Goal: Task Accomplishment & Management: Manage account settings

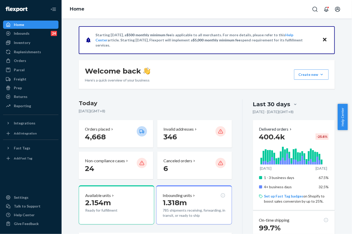
click at [22, 60] on div "Orders" at bounding box center [20, 60] width 12 height 5
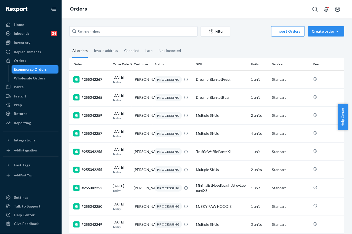
click at [81, 15] on ol "Orders" at bounding box center [78, 9] width 25 height 15
click at [29, 59] on div "Orders" at bounding box center [31, 60] width 54 height 7
click at [98, 34] on input "text" at bounding box center [133, 31] width 128 height 10
paste input "255230447"
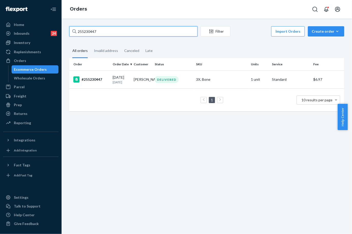
click at [87, 29] on input "255230447" at bounding box center [133, 31] width 128 height 10
paste input "175076"
type input "255175076"
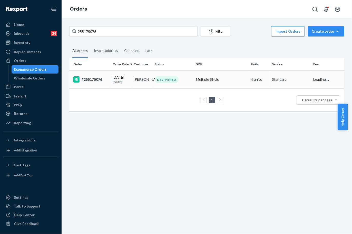
click at [157, 82] on div "DELIVERED" at bounding box center [167, 79] width 24 height 7
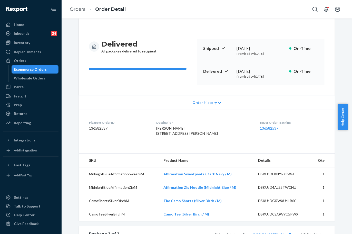
scroll to position [85, 0]
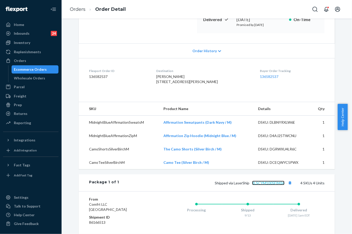
click at [275, 185] on link "1LSCYM1005FIM36" at bounding box center [268, 182] width 32 height 4
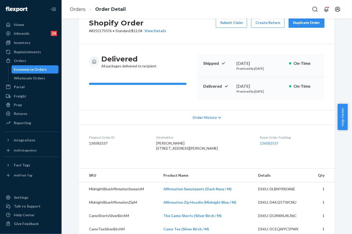
scroll to position [0, 0]
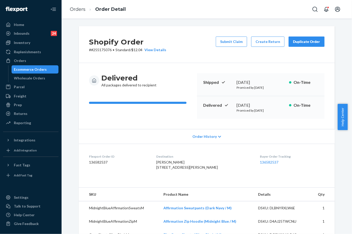
click at [73, 6] on li "Orders" at bounding box center [78, 9] width 16 height 7
click at [75, 11] on link "Orders" at bounding box center [78, 9] width 16 height 6
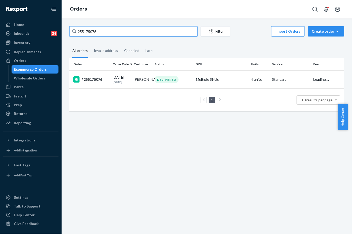
click at [94, 33] on input "255175076" at bounding box center [133, 31] width 128 height 10
click at [94, 32] on input "255175076" at bounding box center [133, 31] width 128 height 10
paste input "4774265"
type input "254774265"
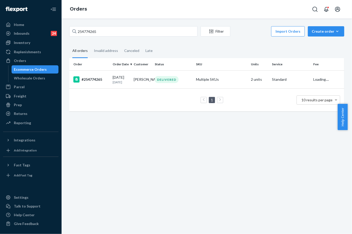
click at [143, 79] on td "[PERSON_NAME]" at bounding box center [142, 79] width 21 height 18
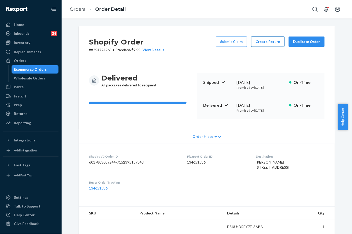
click at [273, 38] on button "Create Return" at bounding box center [267, 41] width 33 height 10
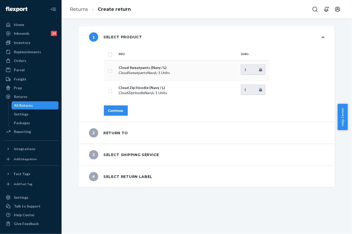
click at [109, 54] on input "checkbox" at bounding box center [110, 53] width 4 height 5
checkbox input "true"
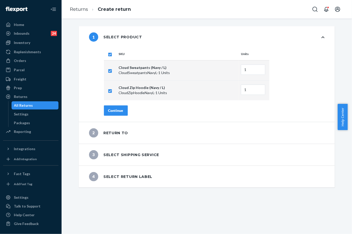
click at [112, 109] on div "Continue" at bounding box center [115, 110] width 15 height 5
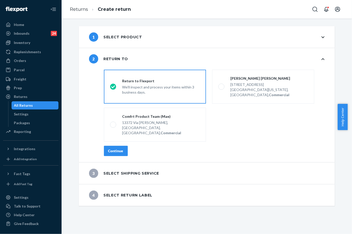
click at [116, 134] on div "destinationsRadioGroup Return to Flexport We'll inspect and process your items …" at bounding box center [214, 114] width 241 height 94
click at [120, 148] on div "Continue" at bounding box center [115, 150] width 15 height 5
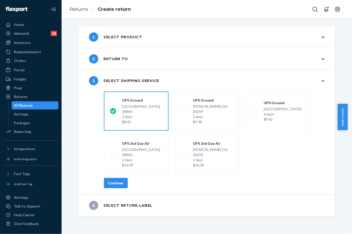
click at [109, 180] on div "Continue" at bounding box center [115, 182] width 15 height 5
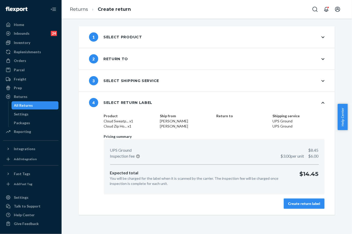
click at [297, 206] on button "Create return label" at bounding box center [304, 203] width 41 height 10
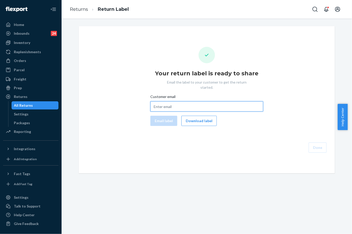
click at [189, 101] on input "Customer email" at bounding box center [206, 106] width 113 height 10
paste input "254774265"
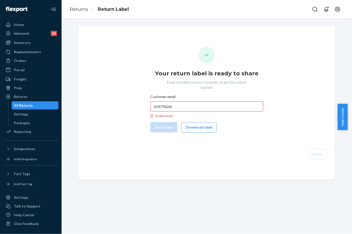
click at [162, 115] on div "Customer email 254774265 Invalid email Email label Download label" at bounding box center [206, 113] width 113 height 38
click at [157, 103] on input "254774265" at bounding box center [206, 106] width 113 height 10
paste input "[EMAIL_ADDRESS][DOMAIN_NAME]"
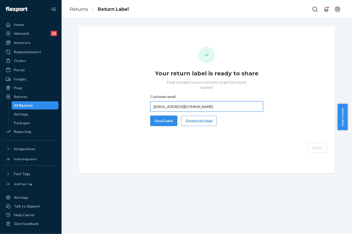
type input "[EMAIL_ADDRESS][DOMAIN_NAME]"
click at [159, 120] on button "Email label" at bounding box center [163, 120] width 27 height 10
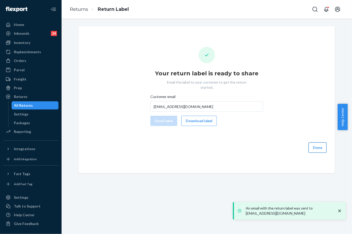
click at [317, 144] on button "Done" at bounding box center [318, 147] width 18 height 10
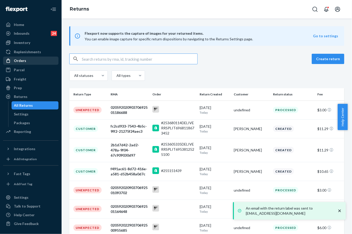
click at [31, 62] on div "Orders" at bounding box center [31, 60] width 54 height 7
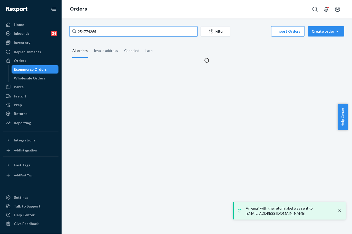
click at [82, 30] on input "254774265" at bounding box center [133, 31] width 128 height 10
paste input "5147979"
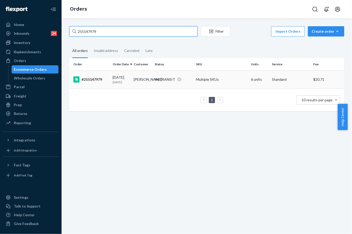
type input "255147979"
click at [126, 79] on div "[DATE] [DATE]" at bounding box center [121, 79] width 17 height 9
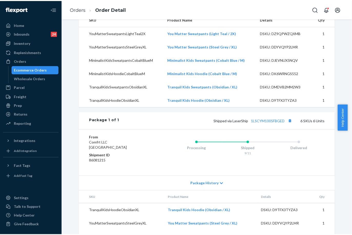
scroll to position [228, 0]
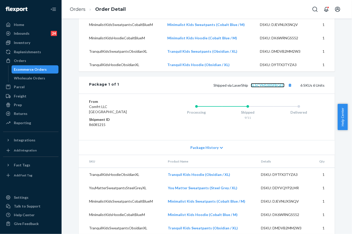
click at [270, 83] on link "1LSCYM1005FBGED" at bounding box center [268, 85] width 34 height 4
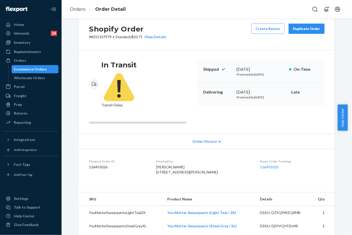
scroll to position [0, 0]
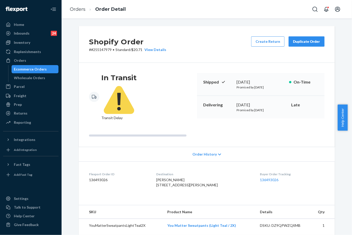
click at [74, 5] on ol "Orders Order Detail" at bounding box center [98, 9] width 64 height 15
click at [75, 10] on link "Orders" at bounding box center [78, 9] width 16 height 6
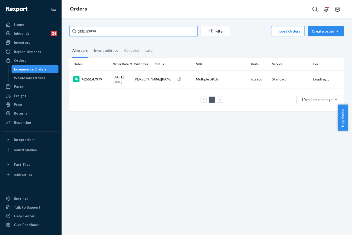
click at [86, 29] on input "255147979" at bounding box center [133, 31] width 128 height 10
drag, startPoint x: 75, startPoint y: 10, endPoint x: 86, endPoint y: 29, distance: 21.5
click at [86, 29] on input "255147979" at bounding box center [133, 31] width 128 height 10
paste input "086949"
type input "255086949"
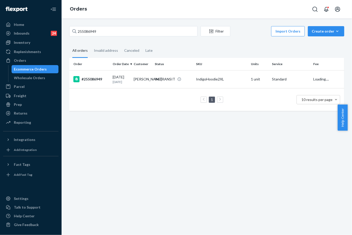
click at [137, 83] on td "[PERSON_NAME]" at bounding box center [142, 79] width 21 height 18
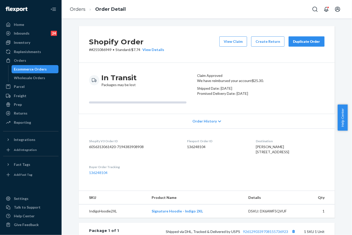
click at [312, 40] on div "Duplicate Order" at bounding box center [306, 41] width 27 height 5
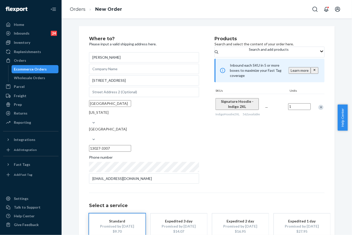
drag, startPoint x: 277, startPoint y: 179, endPoint x: 278, endPoint y: 182, distance: 2.7
click at [277, 179] on div "Where to? Please input a valid shipping address here. [PERSON_NAME] [STREET_ADD…" at bounding box center [207, 148] width 236 height 224
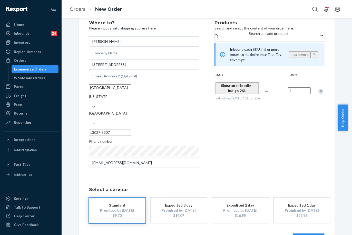
scroll to position [24, 0]
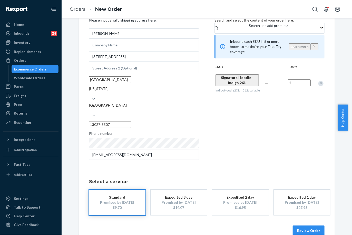
click at [310, 226] on div "Where to? Please input a valid shipping address here. [PERSON_NAME] [STREET_ADD…" at bounding box center [207, 124] width 256 height 244
click at [310, 226] on button "Review Order" at bounding box center [309, 231] width 32 height 10
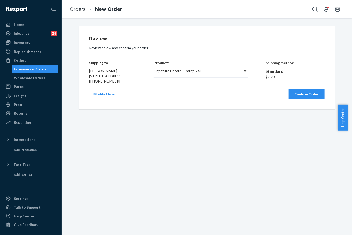
click at [304, 99] on button "Confirm Order" at bounding box center [307, 94] width 36 height 10
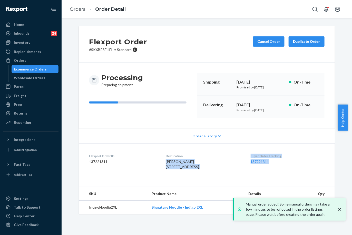
drag, startPoint x: 265, startPoint y: 157, endPoint x: 279, endPoint y: 162, distance: 15.3
click at [279, 162] on dl "Flexport Order ID 137221311 Destination [PERSON_NAME] [STREET_ADDRESS] US Buyer…" at bounding box center [207, 162] width 256 height 38
click at [235, 147] on dl "Flexport Order ID 137221311 Destination [PERSON_NAME] [STREET_ADDRESS] US Buyer…" at bounding box center [207, 162] width 256 height 38
drag, startPoint x: 256, startPoint y: 155, endPoint x: 279, endPoint y: 162, distance: 24.5
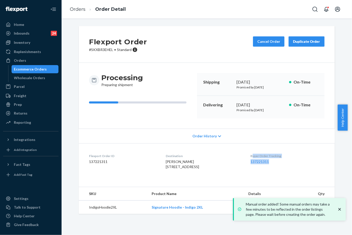
click at [279, 162] on div "Buyer Order Tracking 137221311" at bounding box center [288, 163] width 74 height 18
copy div "uyer Order Tracking 137221311"
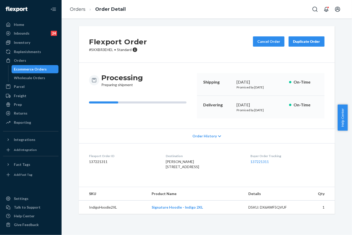
click at [80, 13] on ol "Orders Order Detail" at bounding box center [98, 9] width 64 height 15
click at [82, 10] on link "Orders" at bounding box center [78, 9] width 16 height 6
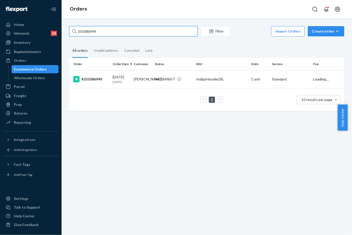
click at [102, 31] on input "255086949" at bounding box center [133, 31] width 128 height 10
paste input "255125730"
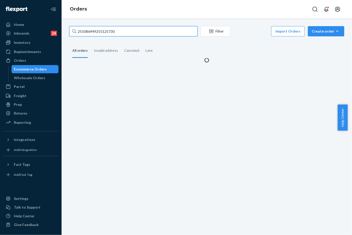
click at [102, 31] on input "255086949255125730" at bounding box center [133, 31] width 128 height 10
paste input "text"
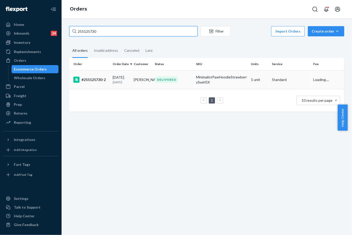
type input "255125730"
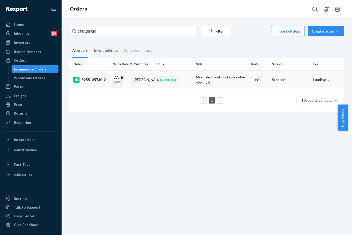
click at [155, 79] on div "DELIVERED" at bounding box center [167, 79] width 24 height 7
